Goal: Transaction & Acquisition: Obtain resource

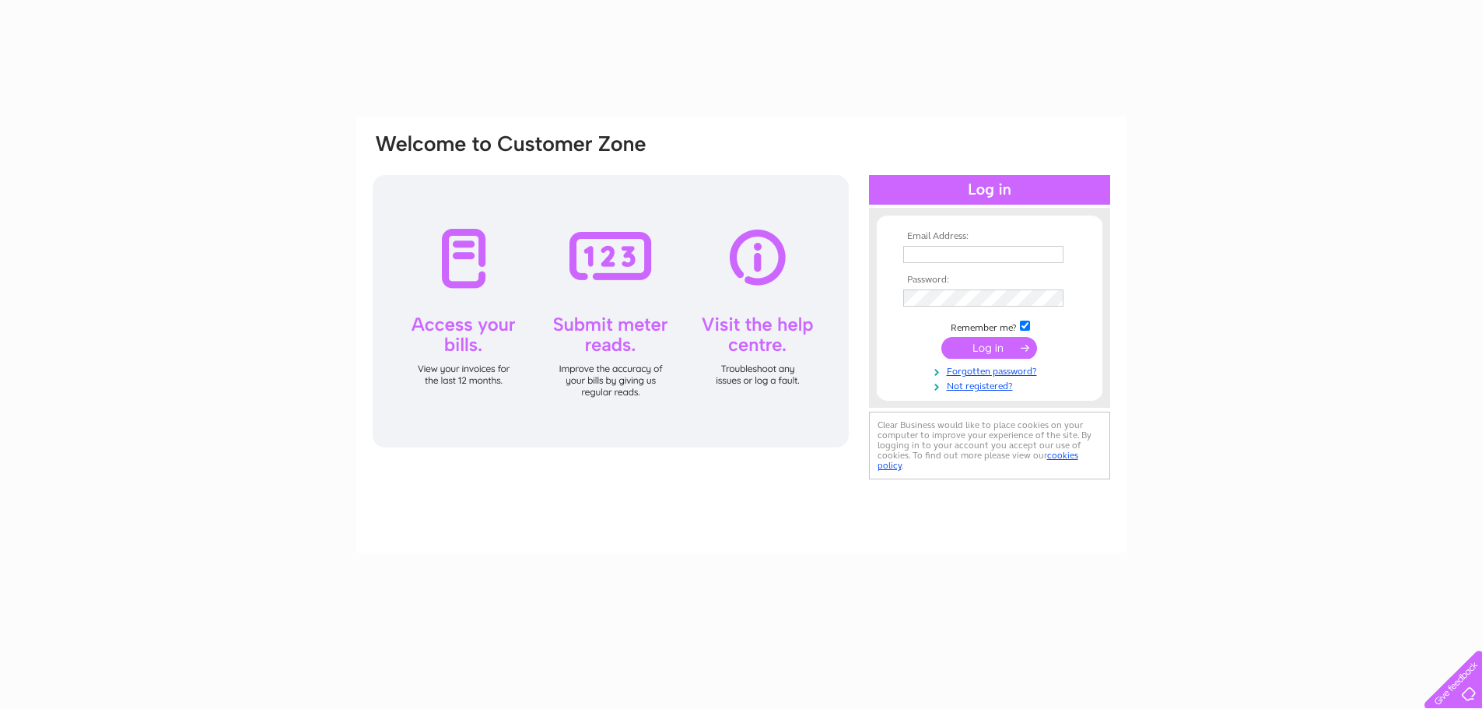
drag, startPoint x: 0, startPoint y: 0, endPoint x: 965, endPoint y: 251, distance: 996.8
click at [965, 251] on input "text" at bounding box center [983, 254] width 160 height 17
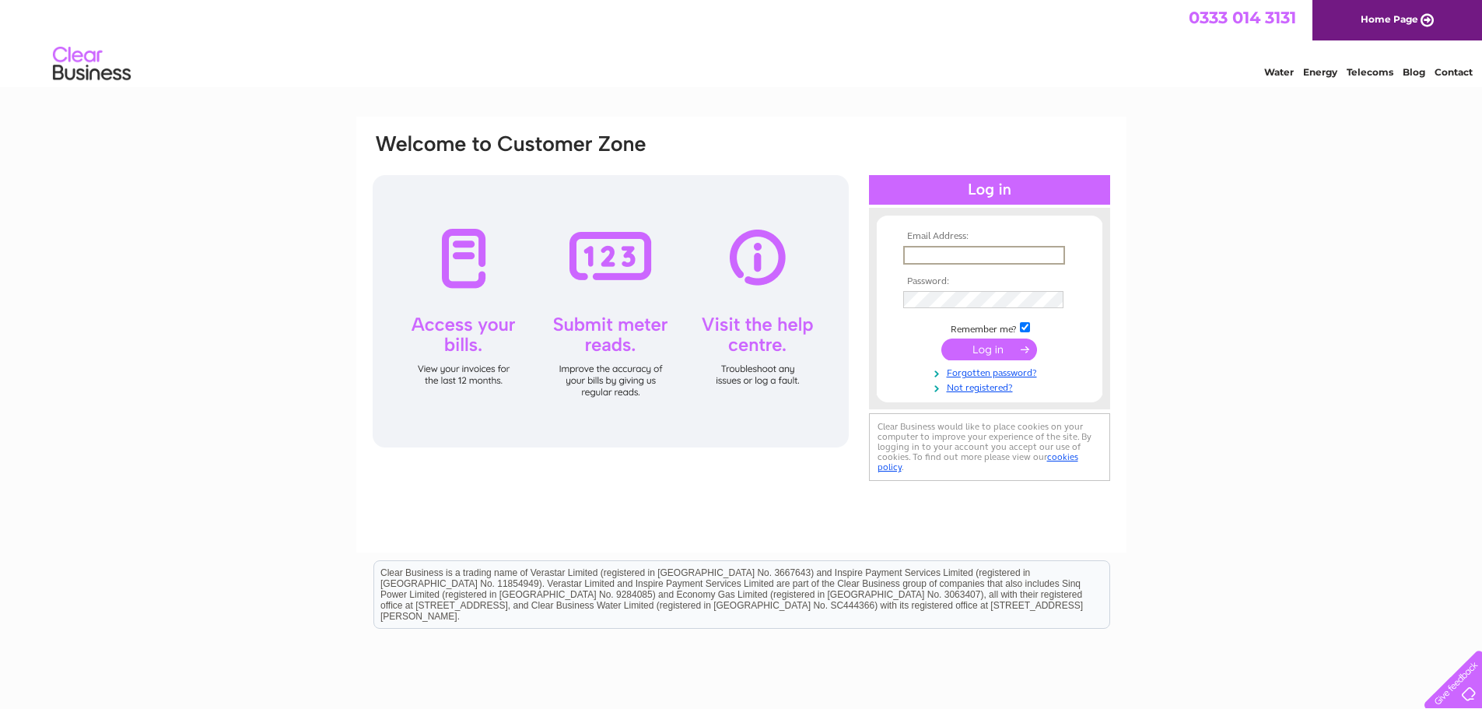
type input "diane@soscom.co.uk"
click at [981, 344] on input "submit" at bounding box center [989, 348] width 96 height 22
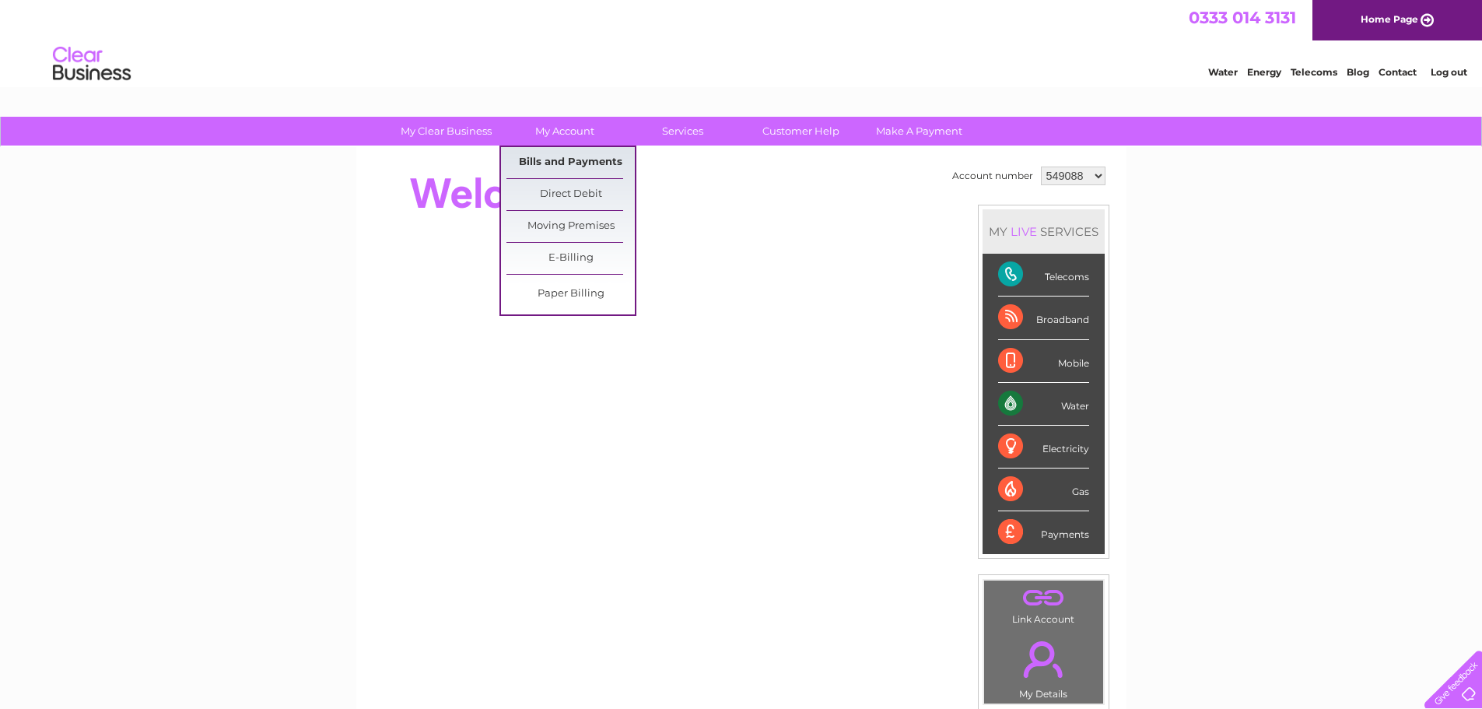
click at [557, 159] on link "Bills and Payments" at bounding box center [570, 162] width 128 height 31
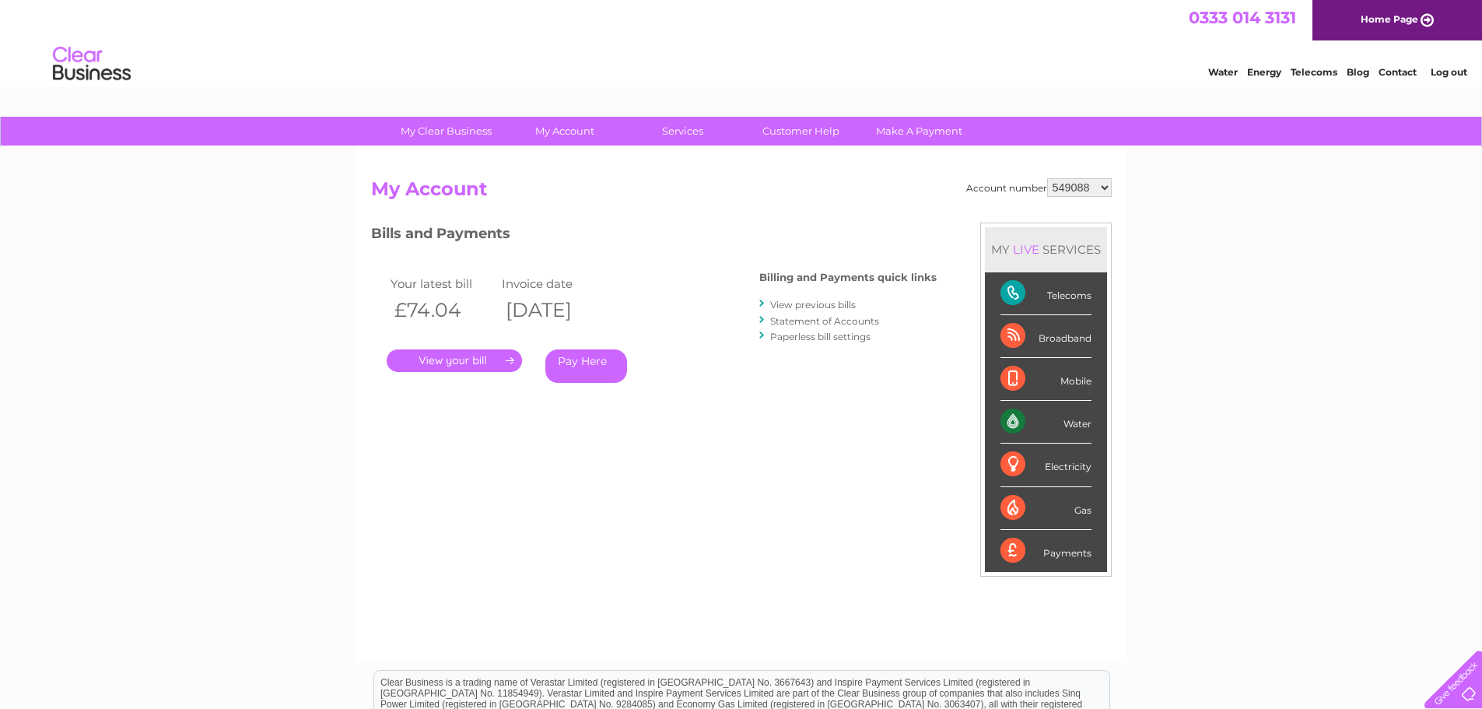
click at [468, 359] on link "." at bounding box center [454, 360] width 135 height 23
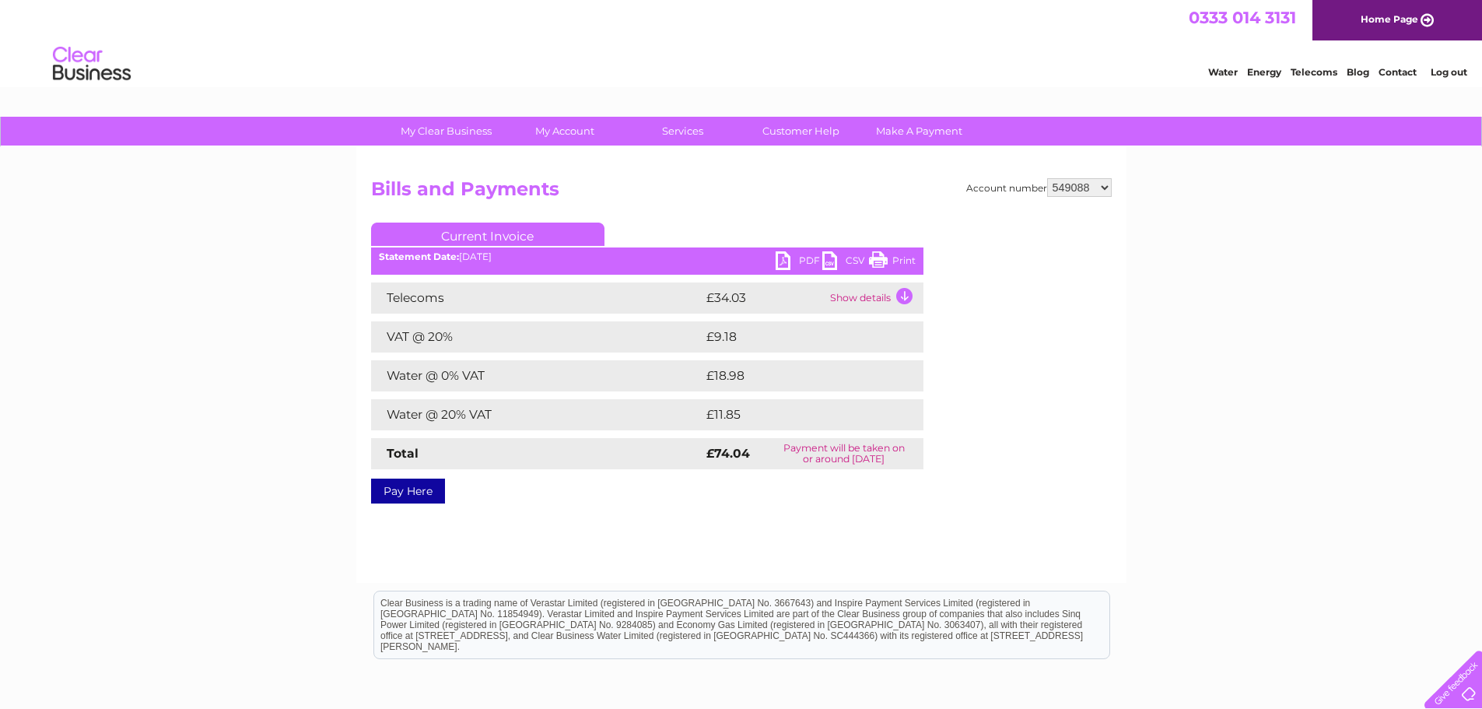
click at [783, 262] on link "PDF" at bounding box center [799, 262] width 47 height 23
